Goal: Transaction & Acquisition: Subscribe to service/newsletter

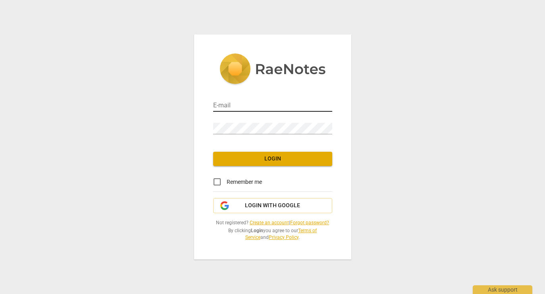
click at [247, 106] on input "email" at bounding box center [272, 106] width 119 height 12
type input "[PERSON_NAME][EMAIL_ADDRESS][DOMAIN_NAME]"
click at [291, 155] on span "Login" at bounding box center [272, 159] width 106 height 8
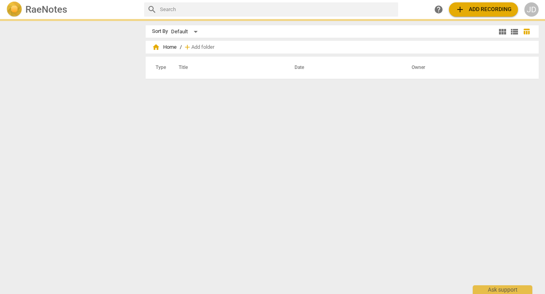
click at [217, 184] on div "Sort By Default view_module view_list table_chart home Home / add Add folder Ty…" at bounding box center [345, 156] width 399 height 263
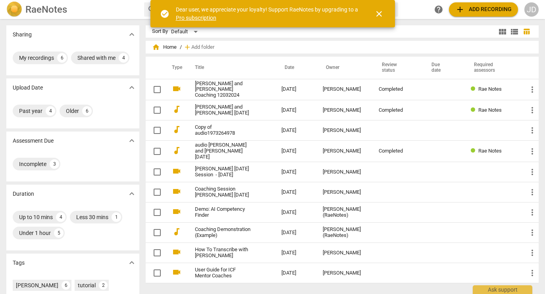
click at [198, 17] on link "Pro subscription" at bounding box center [196, 18] width 40 height 6
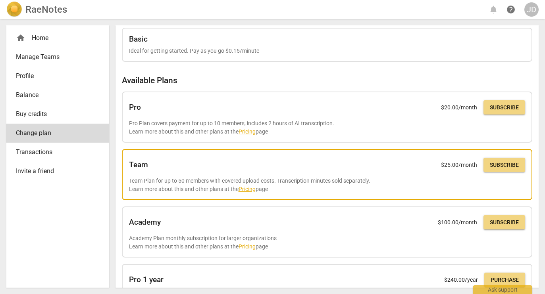
scroll to position [21, 0]
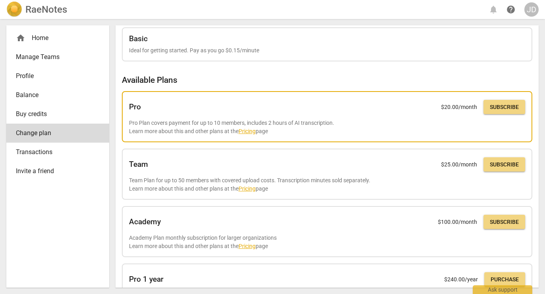
click at [250, 132] on link "Pricing" at bounding box center [246, 131] width 17 height 6
